Goal: Check status

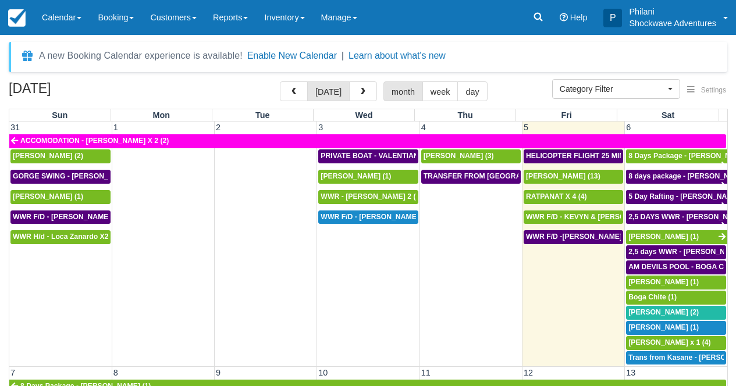
select select
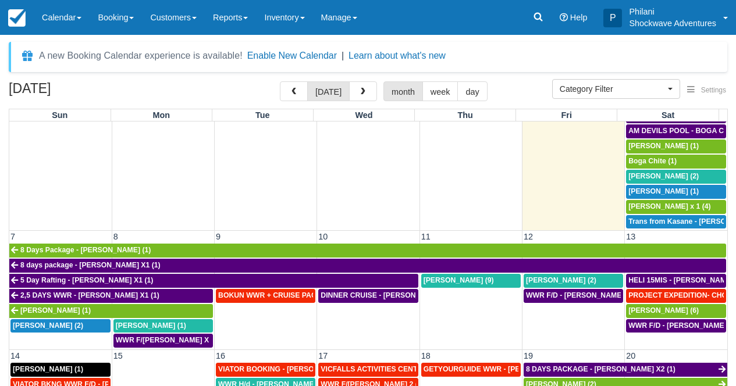
scroll to position [178, 0]
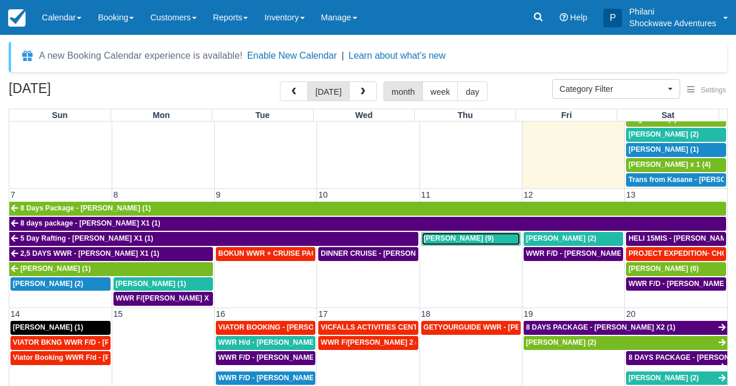
click at [485, 241] on div "Valentin Bouchet (9)" at bounding box center [470, 238] width 95 height 9
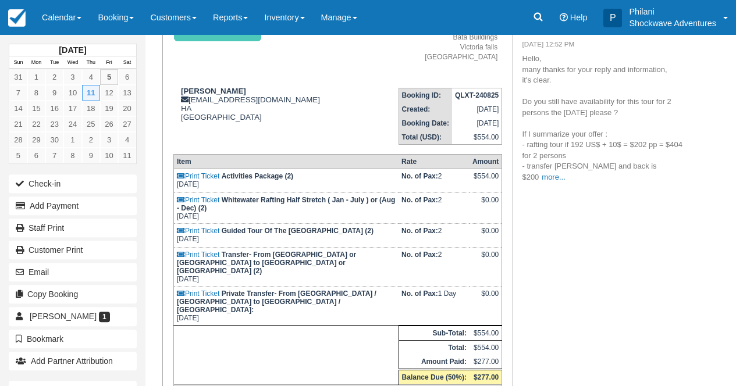
scroll to position [115, 0]
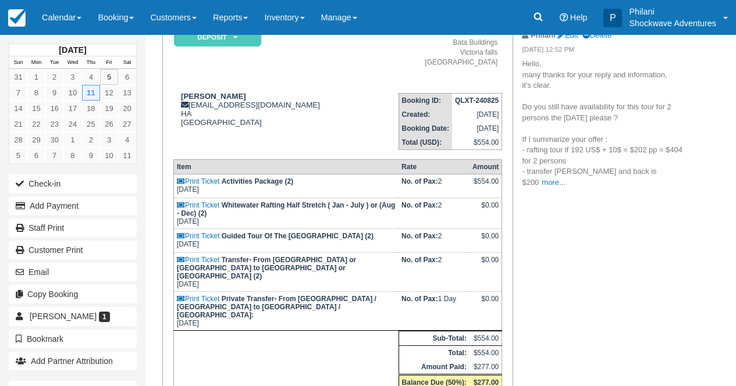
click at [630, 169] on p "Hello, many thanks for your reply and information, it's clear. Do you still hav…" at bounding box center [605, 123] width 166 height 129
click at [565, 178] on link "more..." at bounding box center [552, 182] width 23 height 9
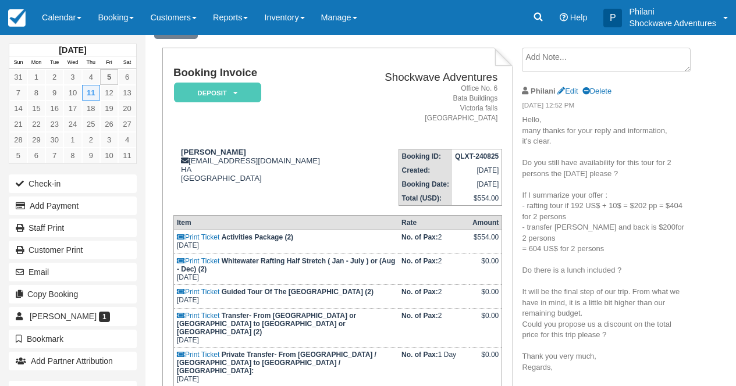
scroll to position [0, 0]
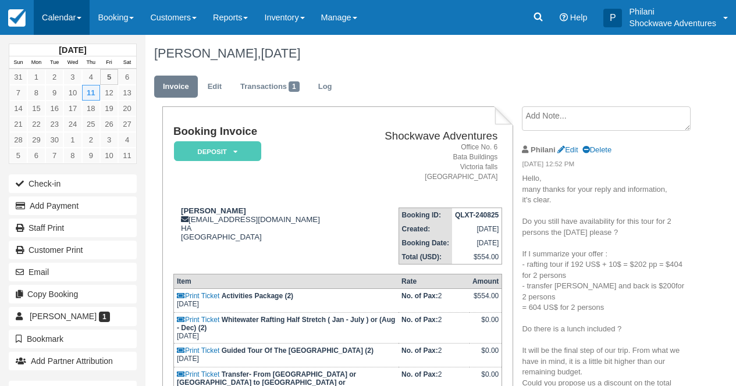
click at [67, 17] on link "Calendar" at bounding box center [62, 17] width 56 height 35
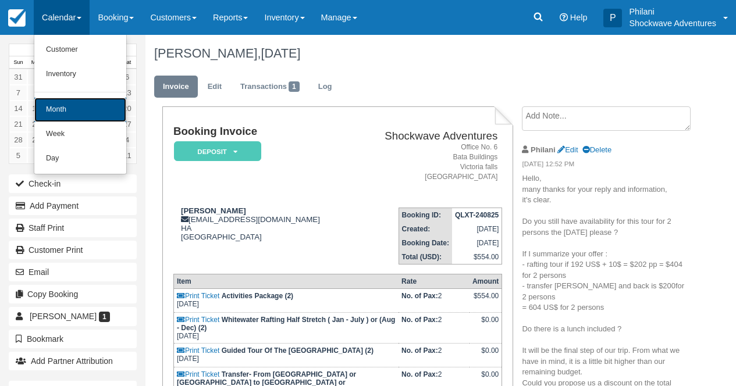
click at [76, 106] on link "Month" at bounding box center [80, 110] width 92 height 24
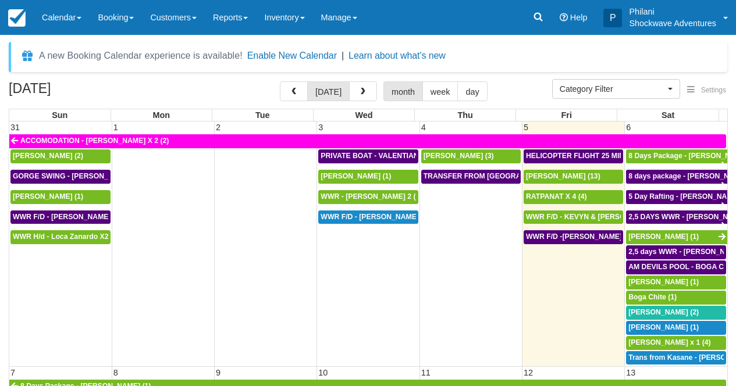
select select
click at [365, 24] on link "Manage" at bounding box center [339, 17] width 52 height 35
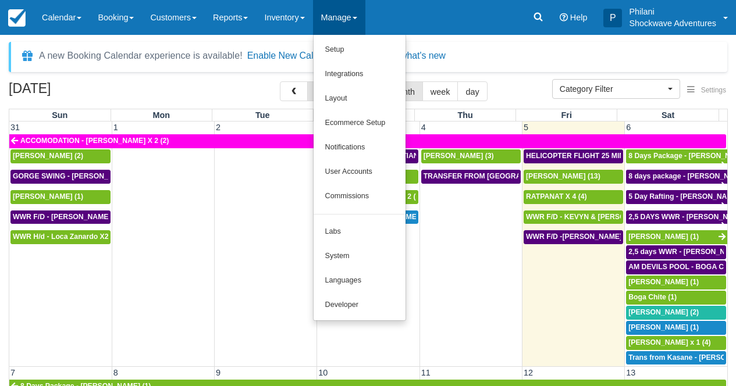
click at [473, 44] on div "A new Booking Calendar experience is available! Enable New Calendar | Learn abo…" at bounding box center [368, 57] width 718 height 30
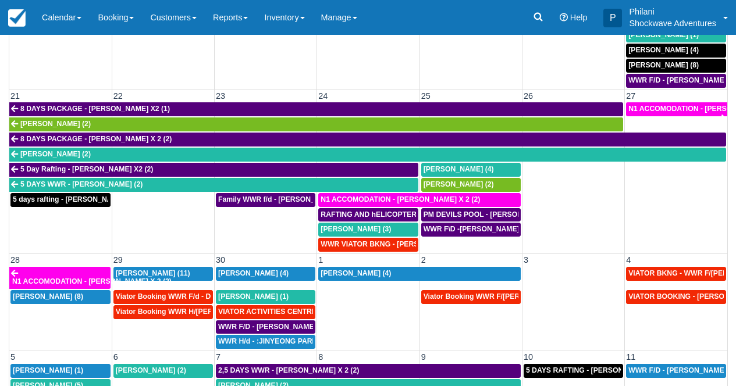
scroll to position [112, 0]
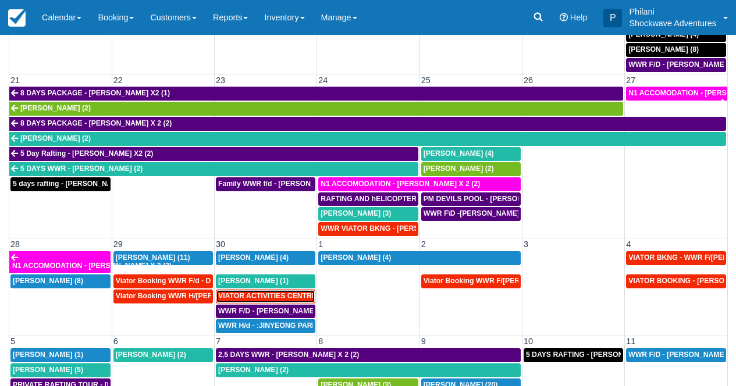
click at [243, 295] on span "VIATOR ACTIVITIES CENTRE WWR - takumi takabayashi X 1 (1)" at bounding box center [322, 296] width 208 height 8
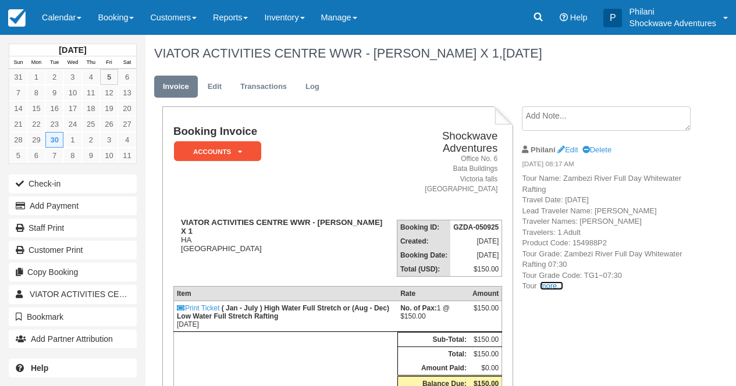
click at [550, 284] on link "more..." at bounding box center [551, 285] width 23 height 9
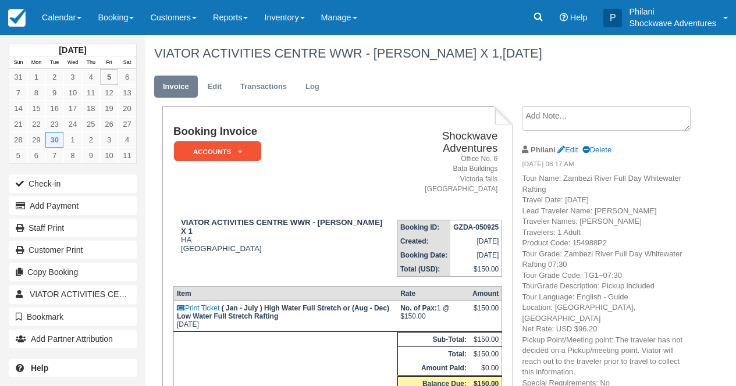
click at [550, 284] on span "Grade Description: Pickup included Tour Language: English - Guide Location: ビクト…" at bounding box center [602, 334] width 161 height 106
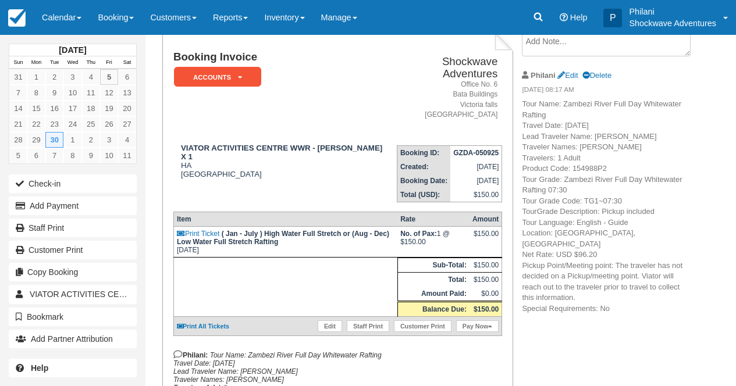
scroll to position [177, 0]
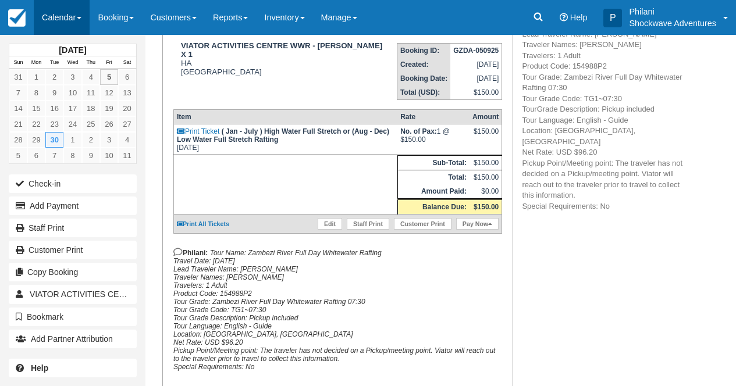
click at [70, 12] on link "Calendar" at bounding box center [62, 17] width 56 height 35
click at [74, 15] on link "Calendar" at bounding box center [62, 17] width 56 height 35
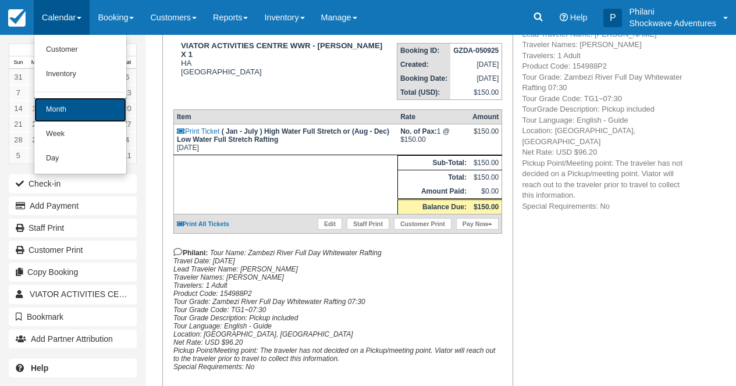
click at [71, 104] on link "Month" at bounding box center [80, 110] width 92 height 24
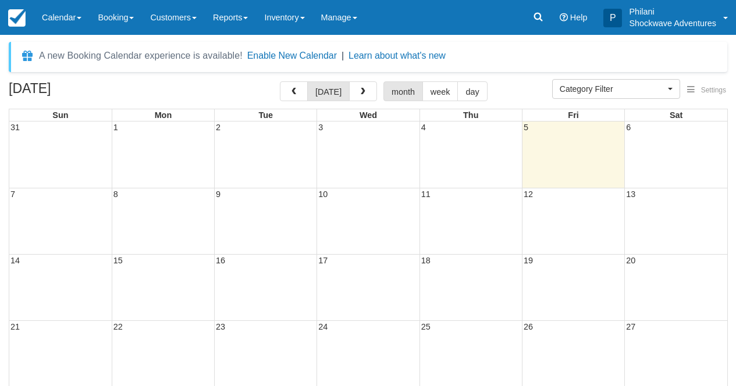
select select
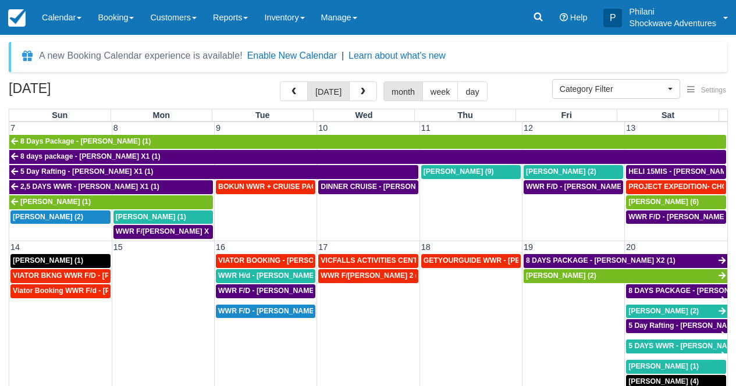
scroll to position [251, 0]
